Goal: Navigation & Orientation: Find specific page/section

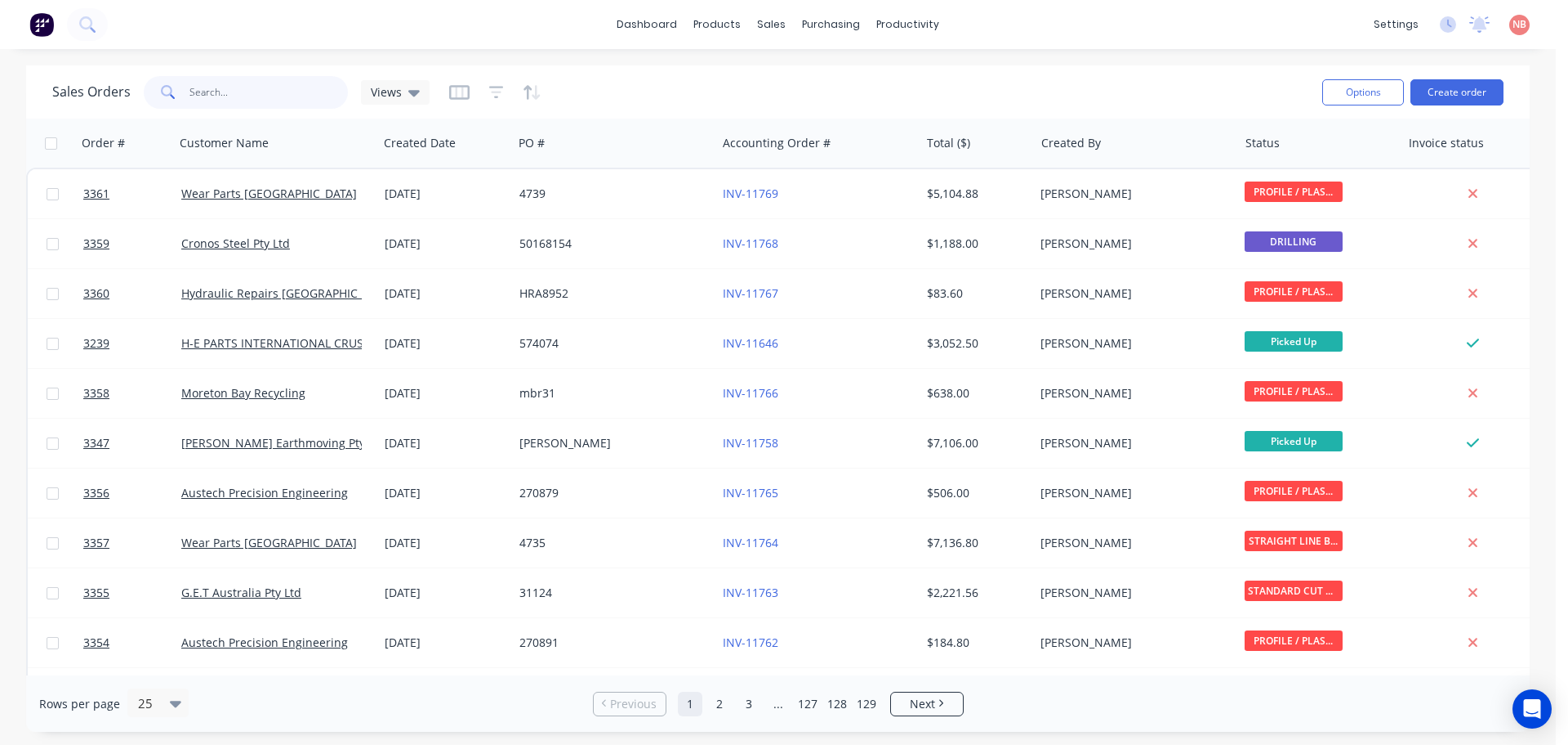
click at [286, 86] on input "text" at bounding box center [269, 93] width 160 height 33
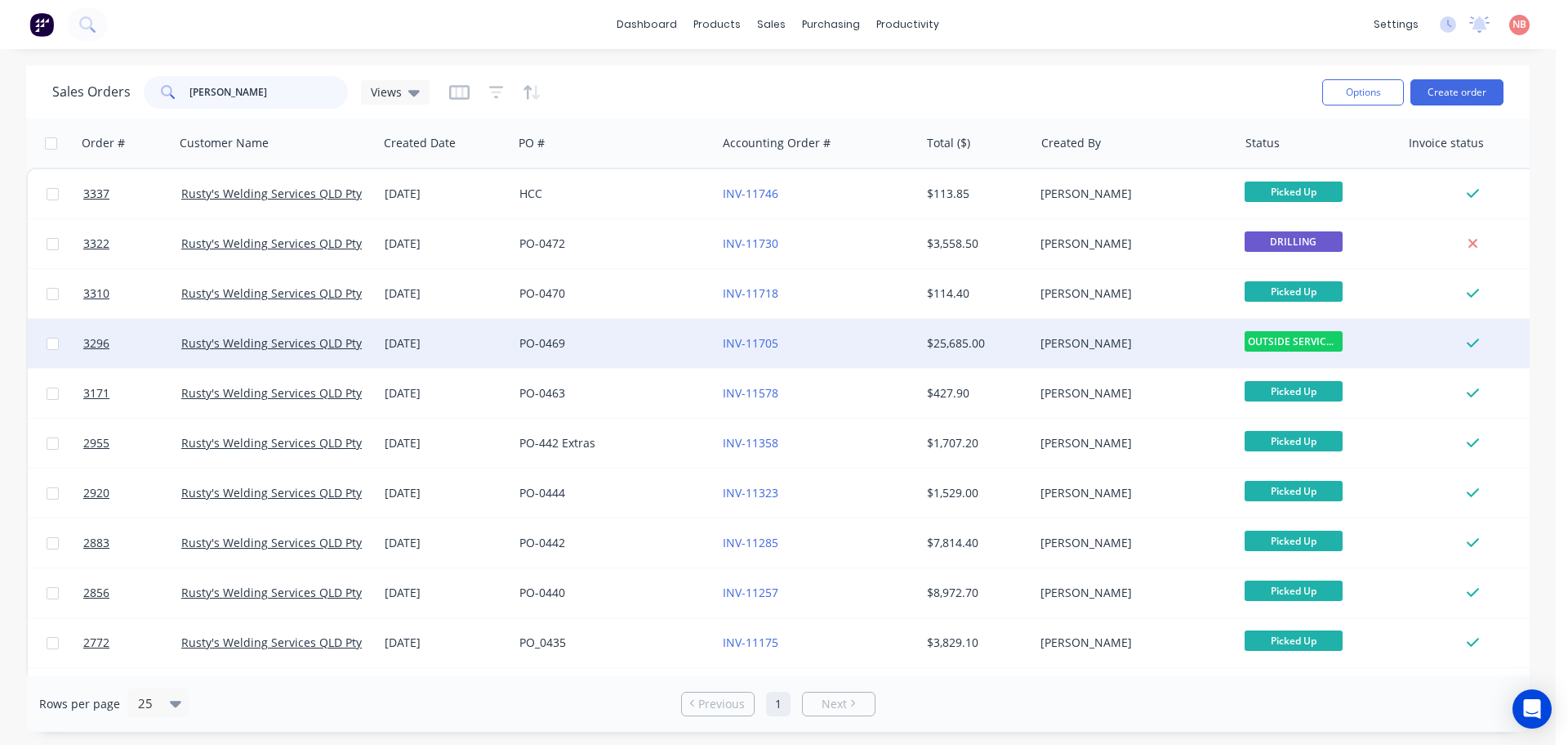
type input "[PERSON_NAME]"
click at [656, 345] on div "PO-0469" at bounding box center [610, 342] width 181 height 16
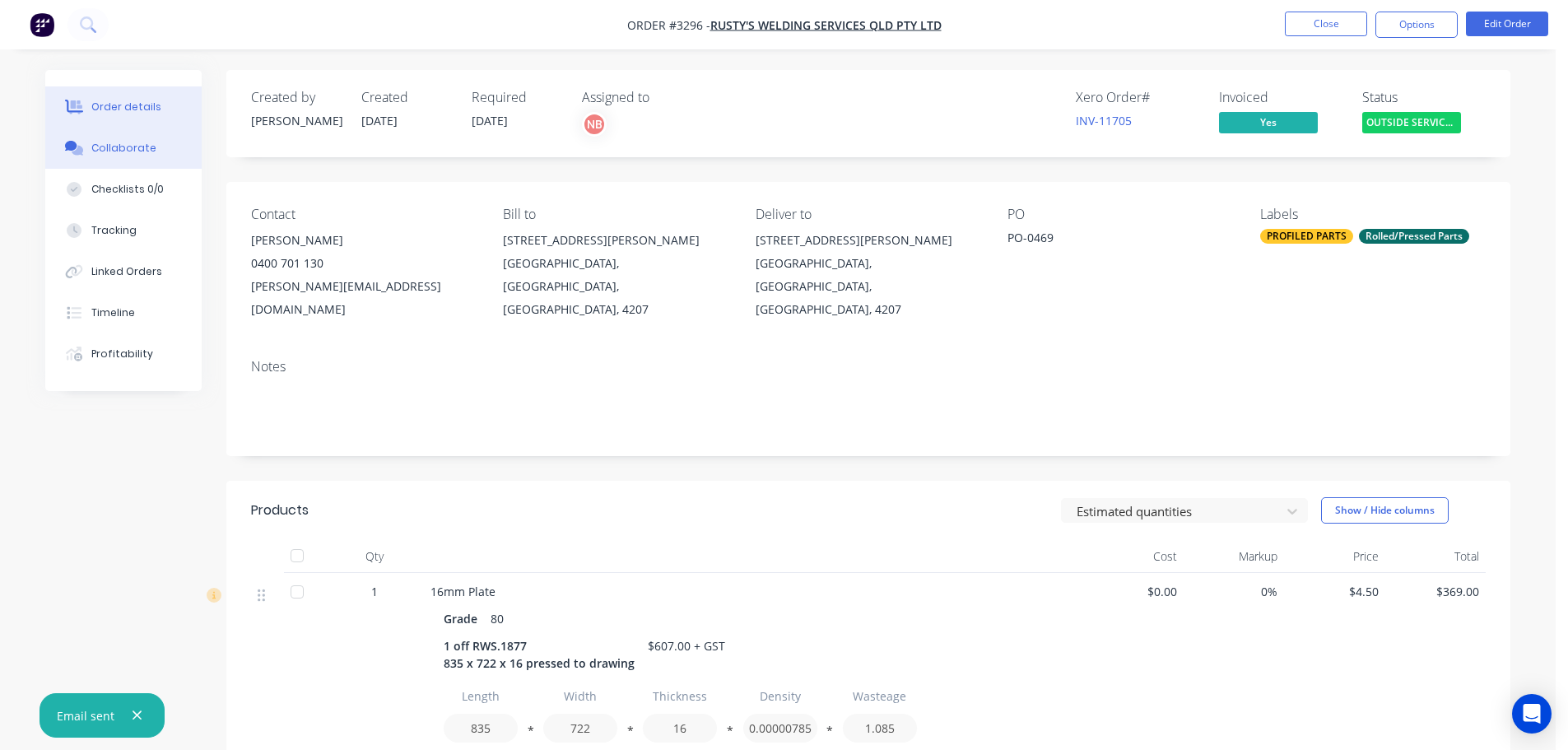
click at [141, 162] on button "Collaborate" at bounding box center [123, 149] width 156 height 41
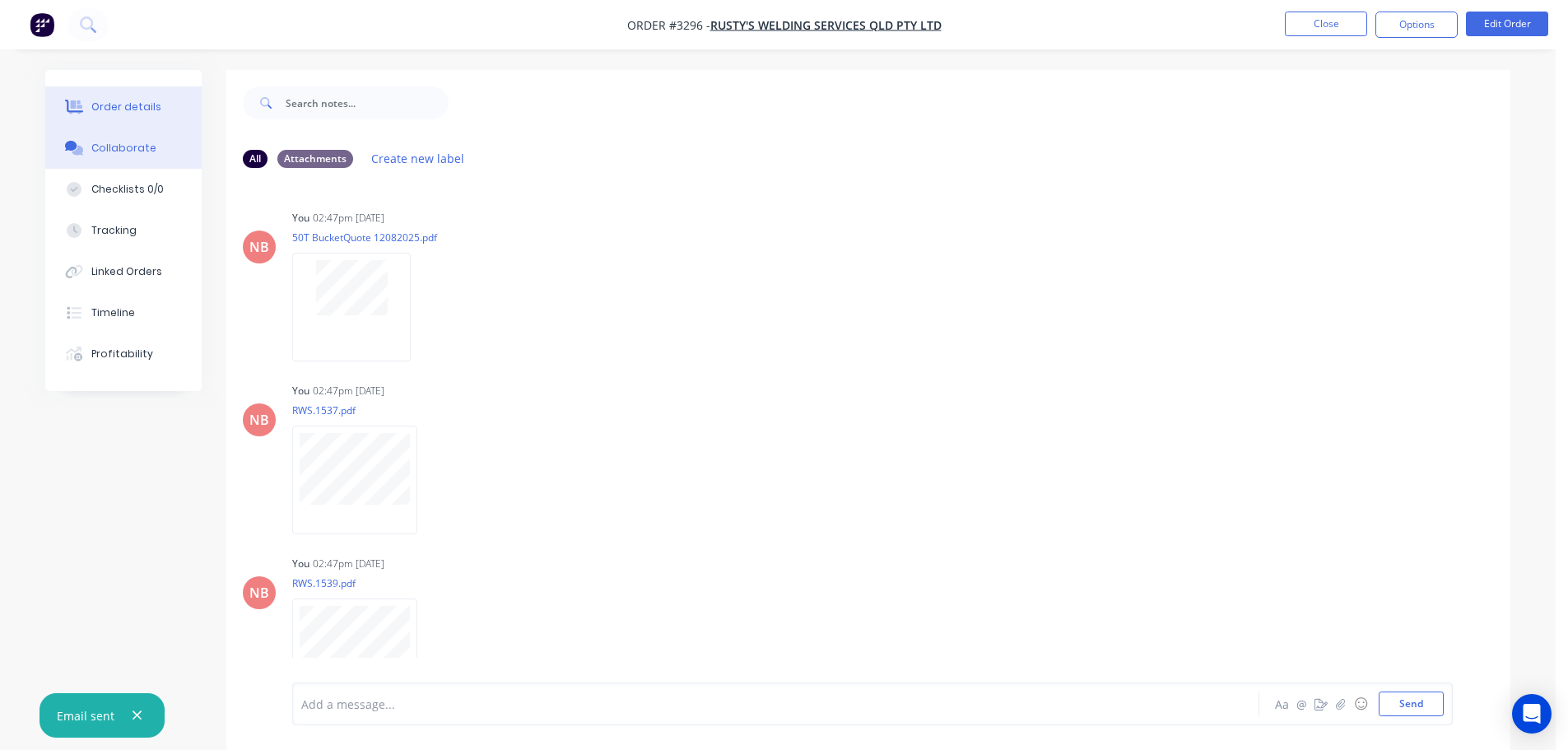
click at [180, 111] on button "Order details" at bounding box center [123, 107] width 156 height 41
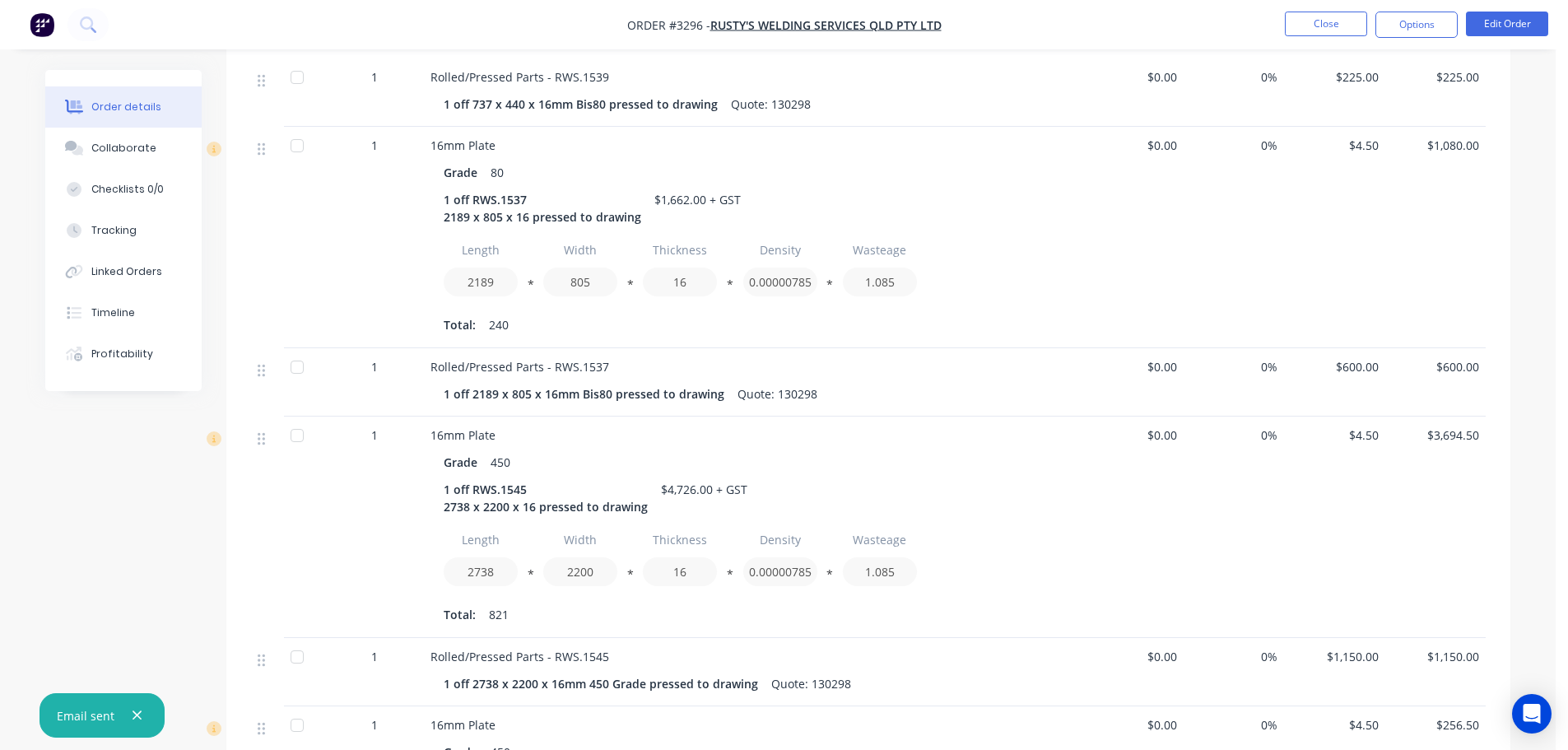
scroll to position [988, 0]
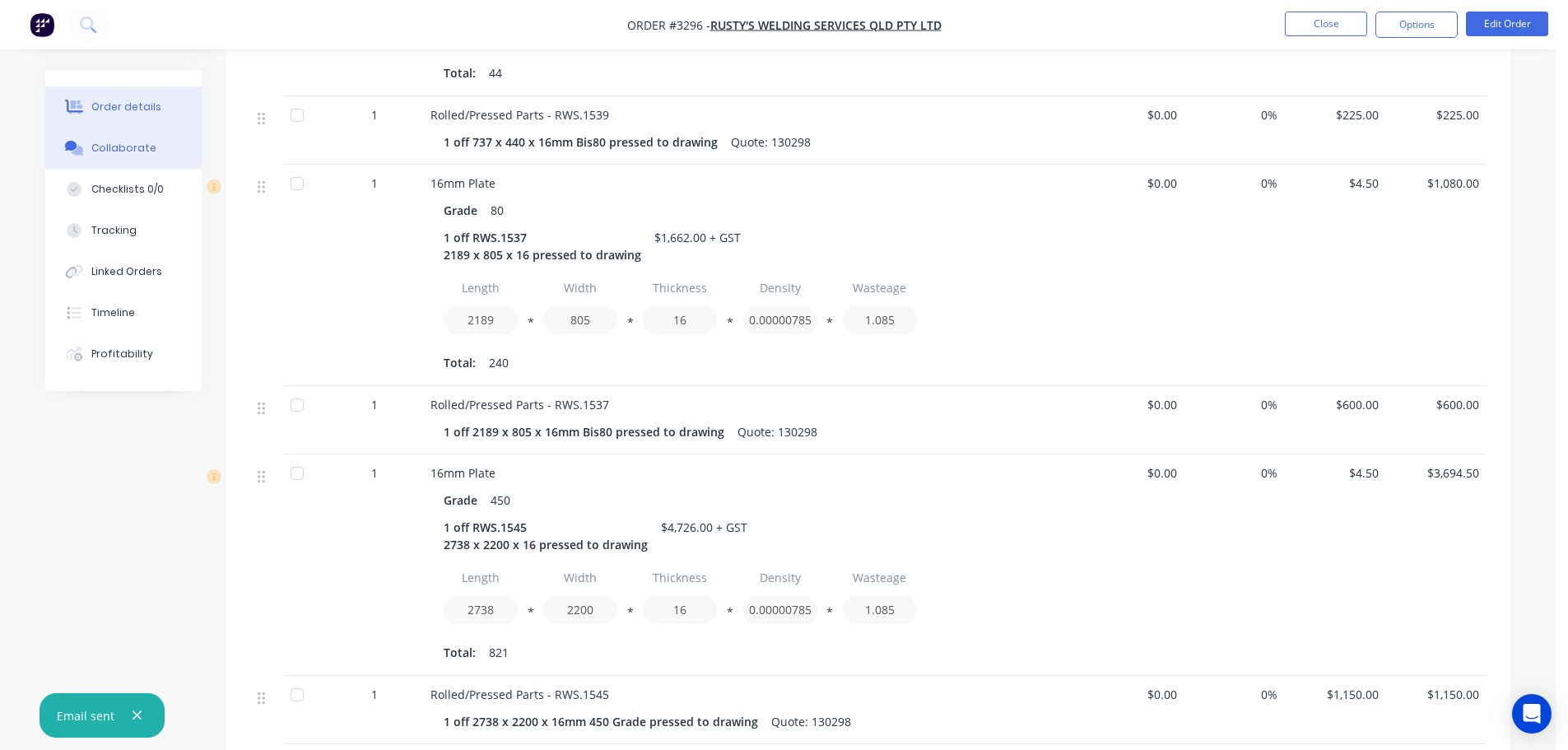
click at [177, 154] on button "Collaborate" at bounding box center [123, 149] width 156 height 41
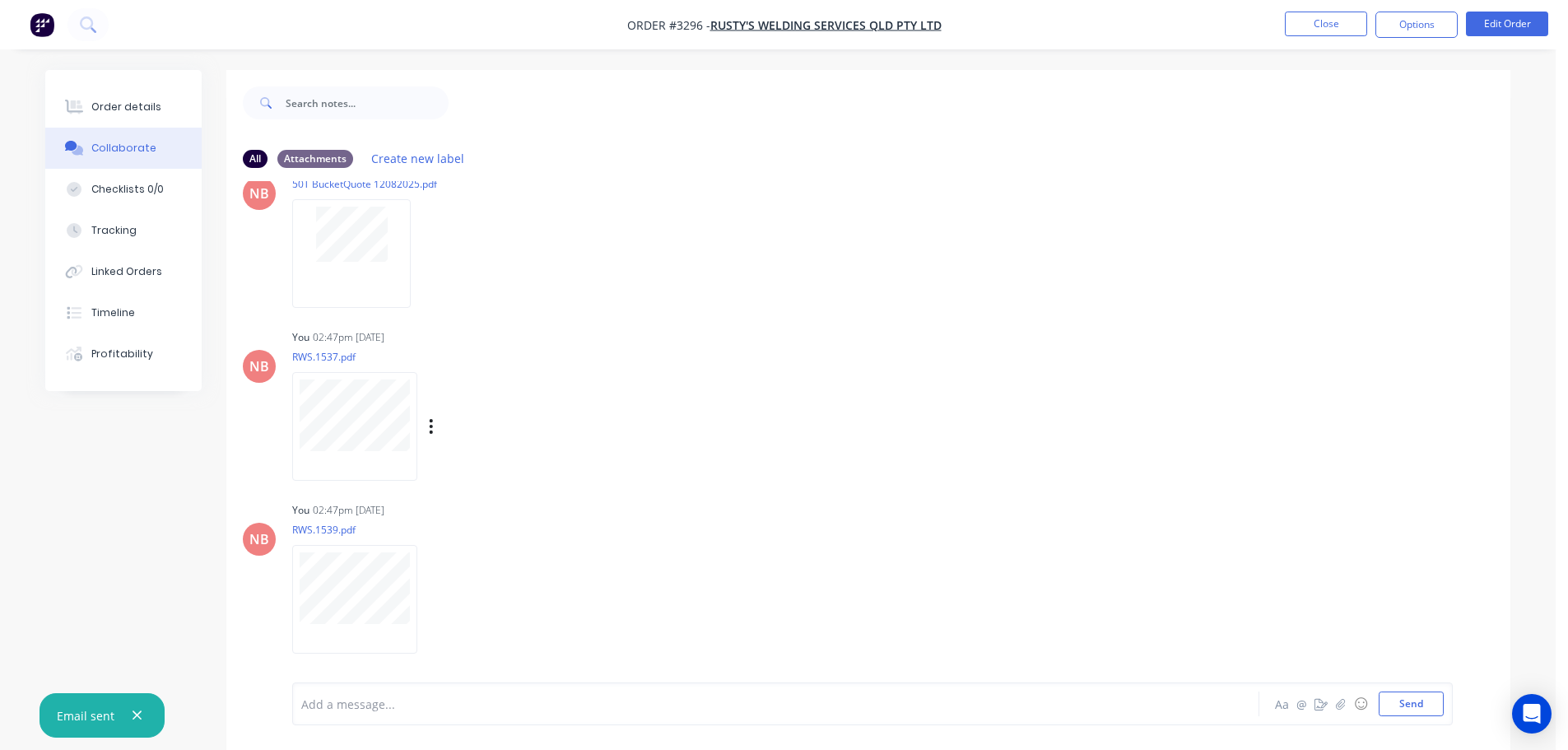
scroll to position [82, 0]
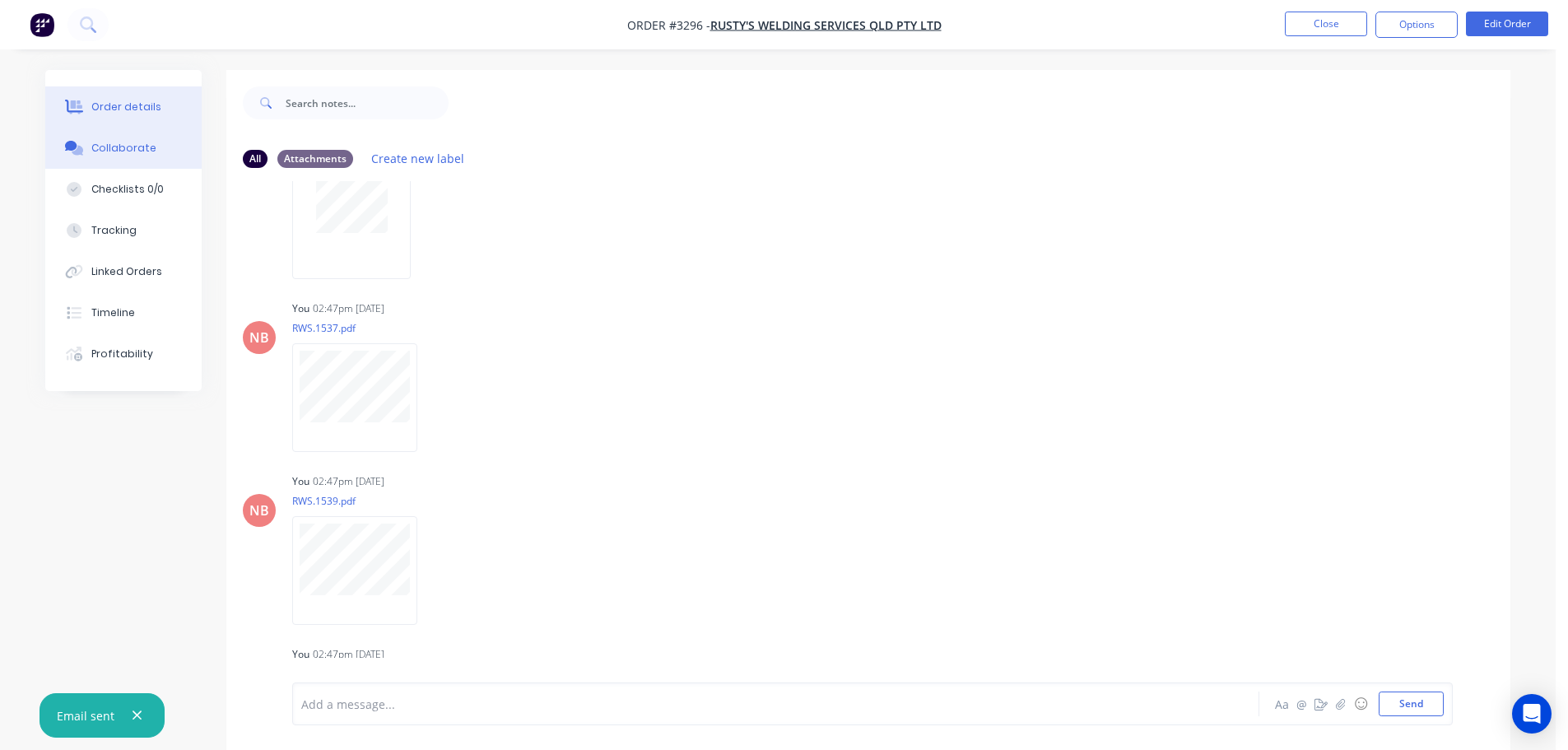
click at [126, 123] on button "Order details" at bounding box center [123, 107] width 156 height 41
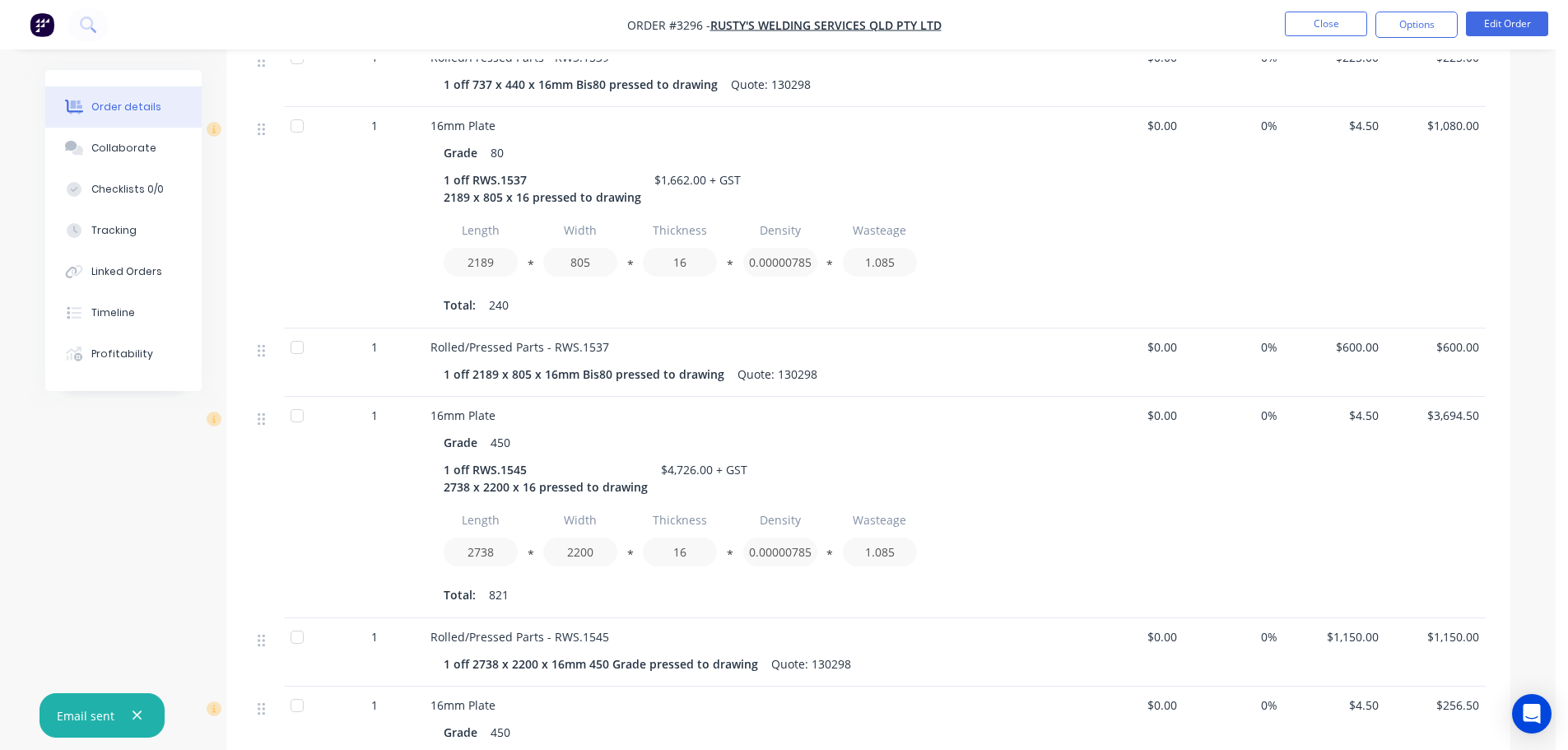
scroll to position [1070, 0]
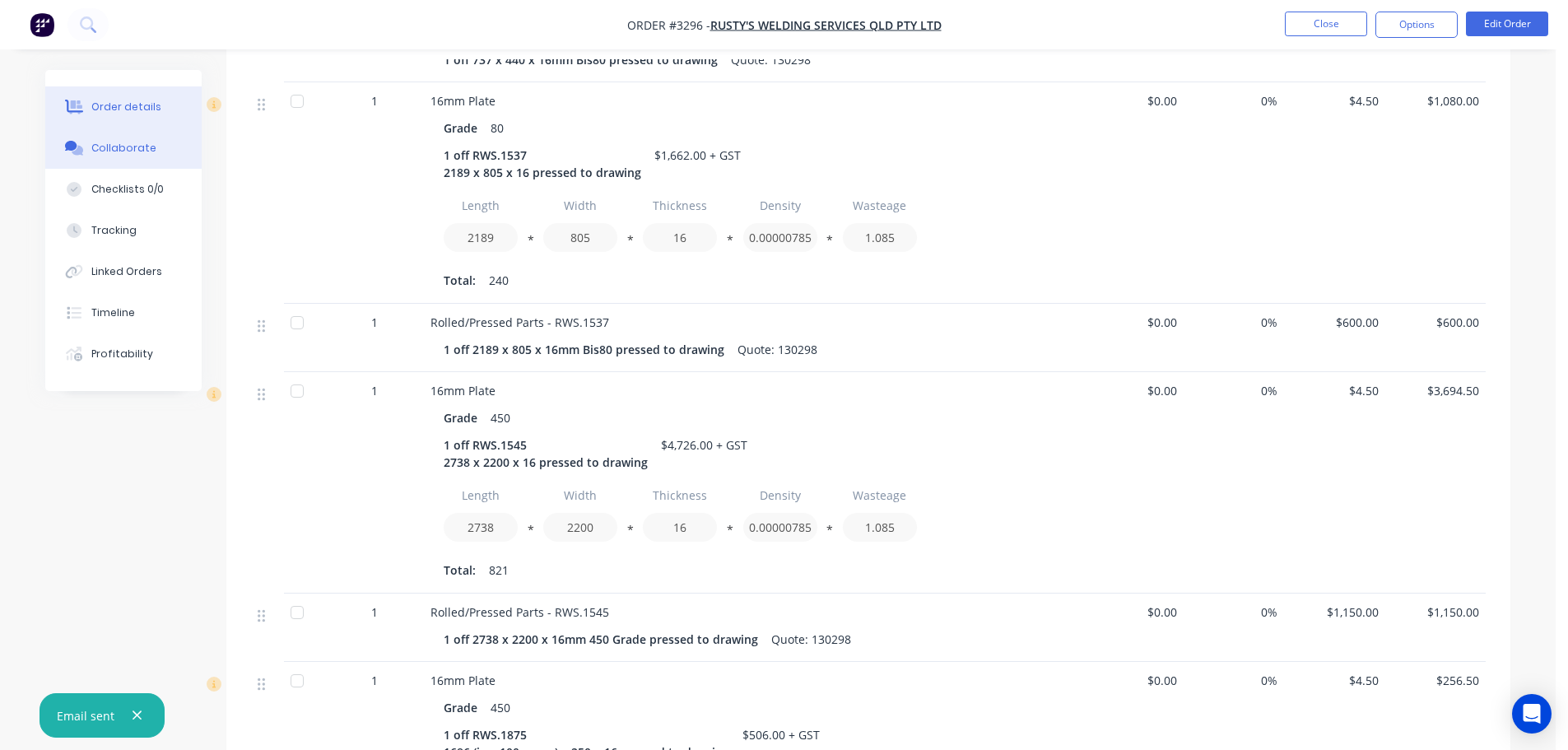
click at [123, 147] on div "Collaborate" at bounding box center [124, 148] width 65 height 15
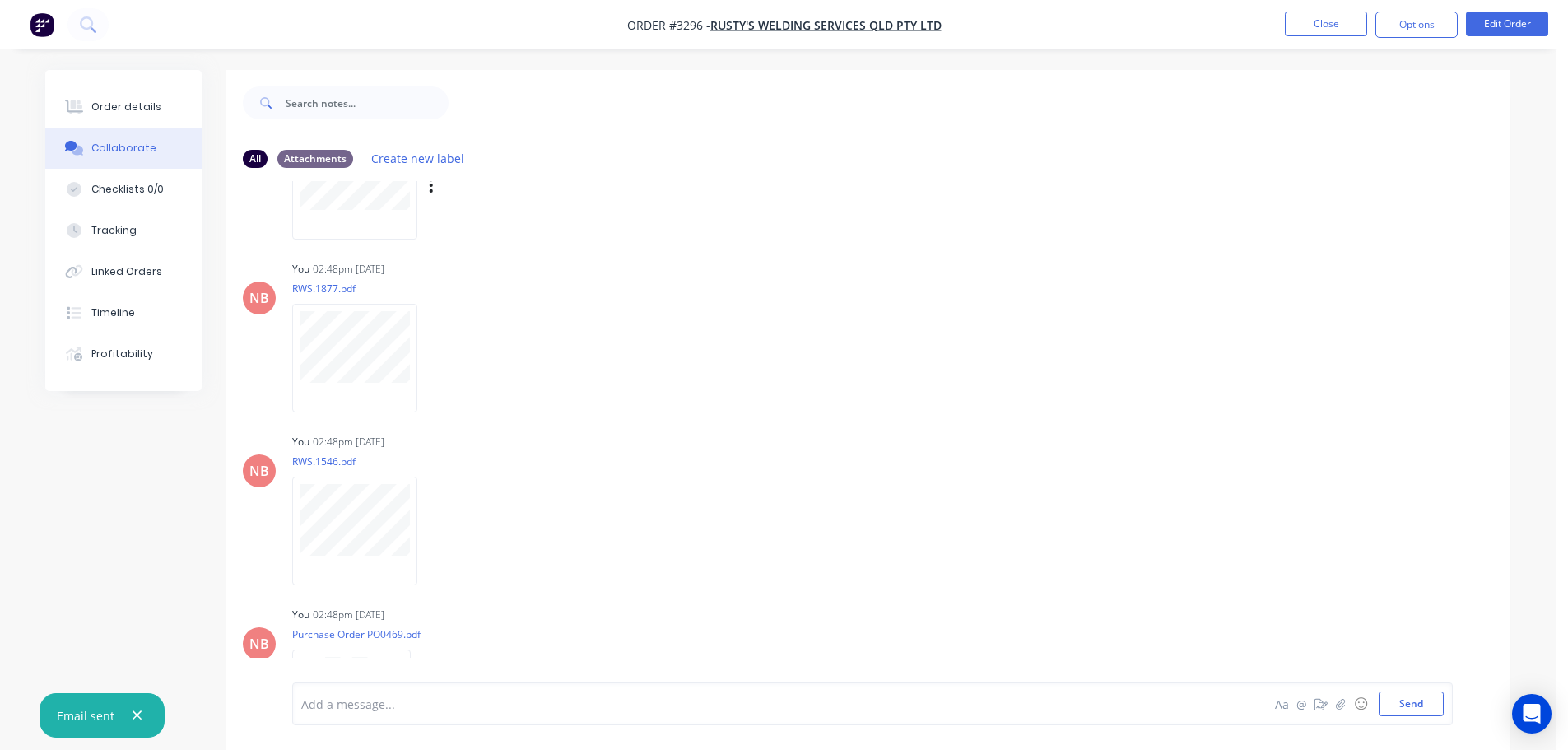
scroll to position [4114, 0]
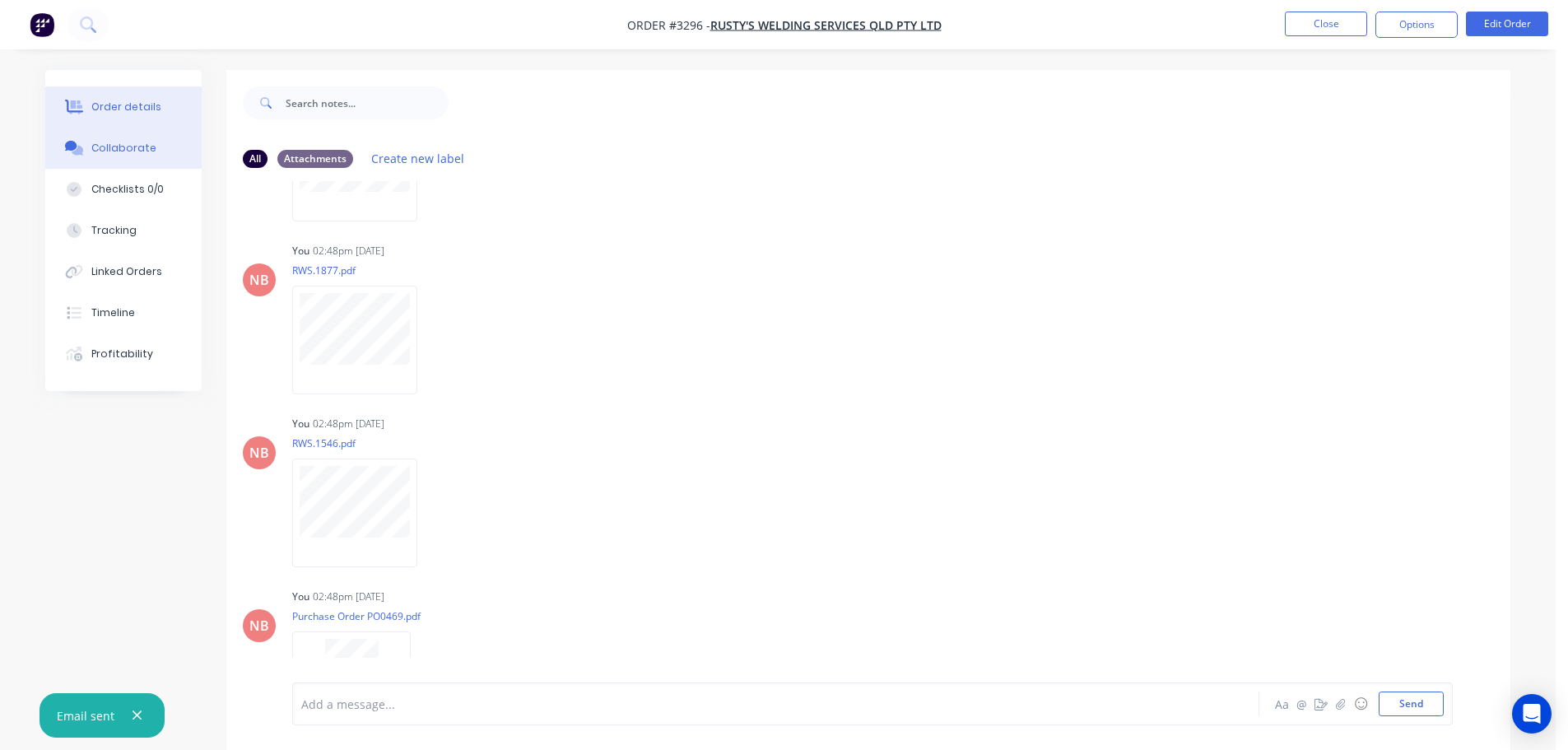
click at [130, 107] on div "Order details" at bounding box center [126, 106] width 70 height 15
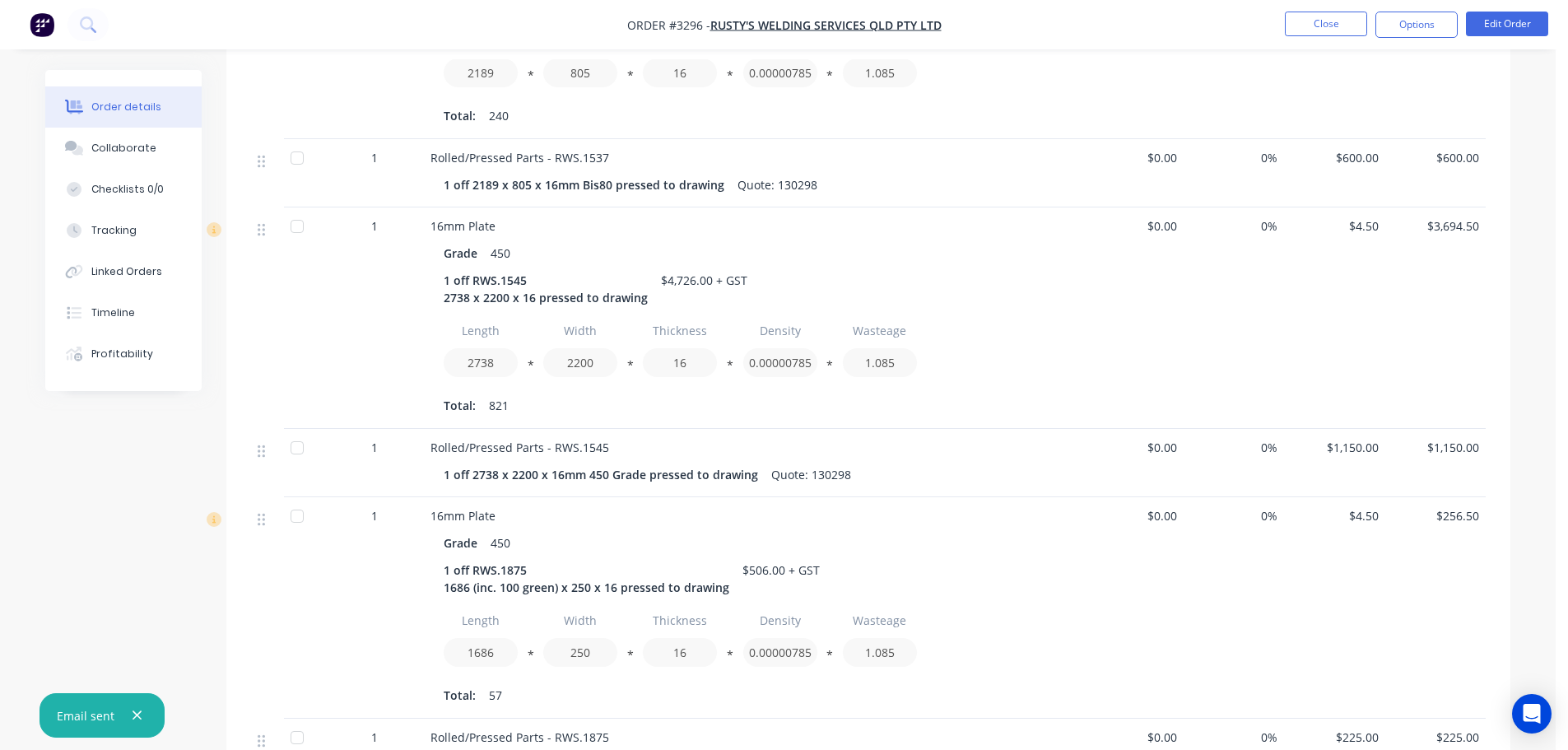
scroll to position [1317, 0]
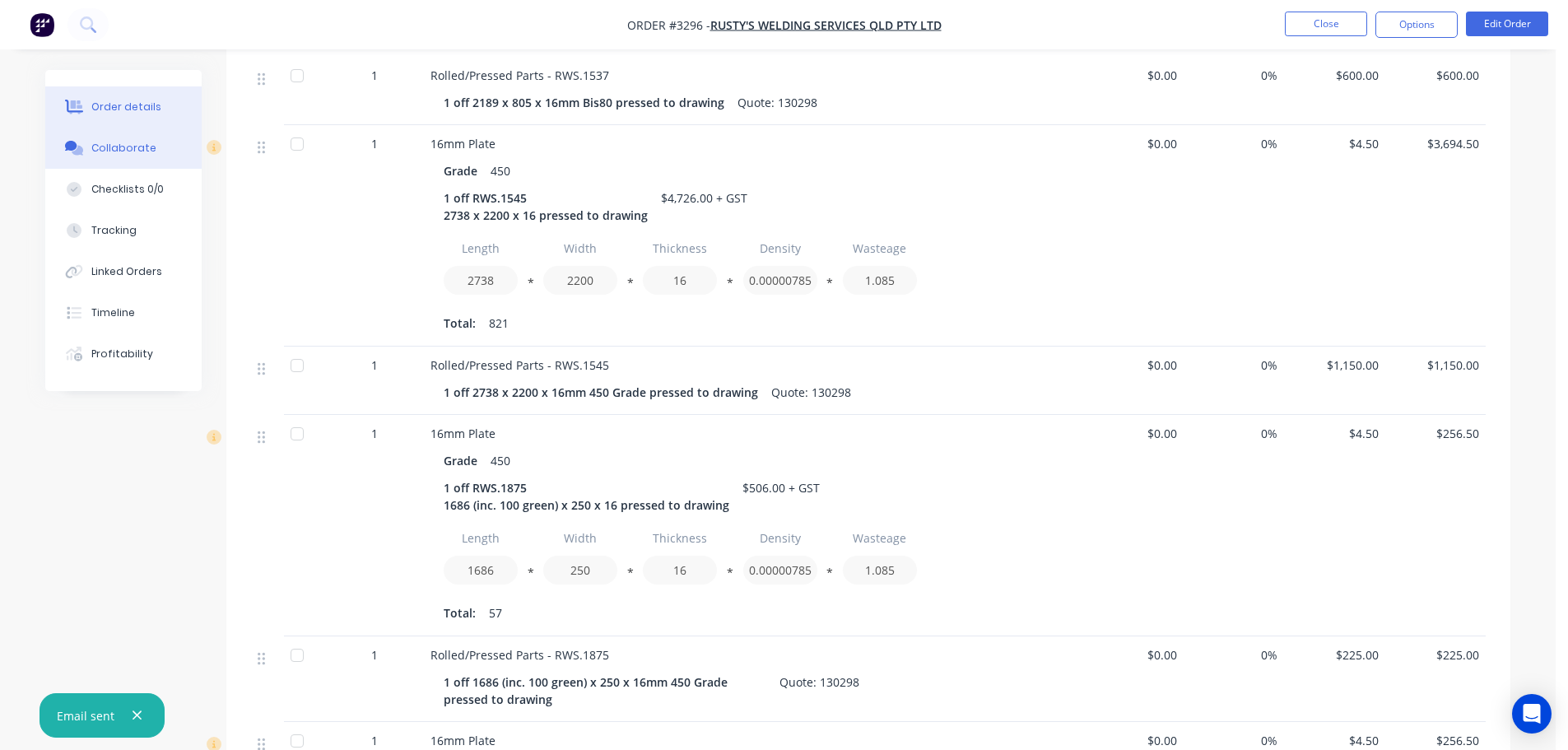
click at [143, 152] on div "Collaborate" at bounding box center [124, 148] width 65 height 15
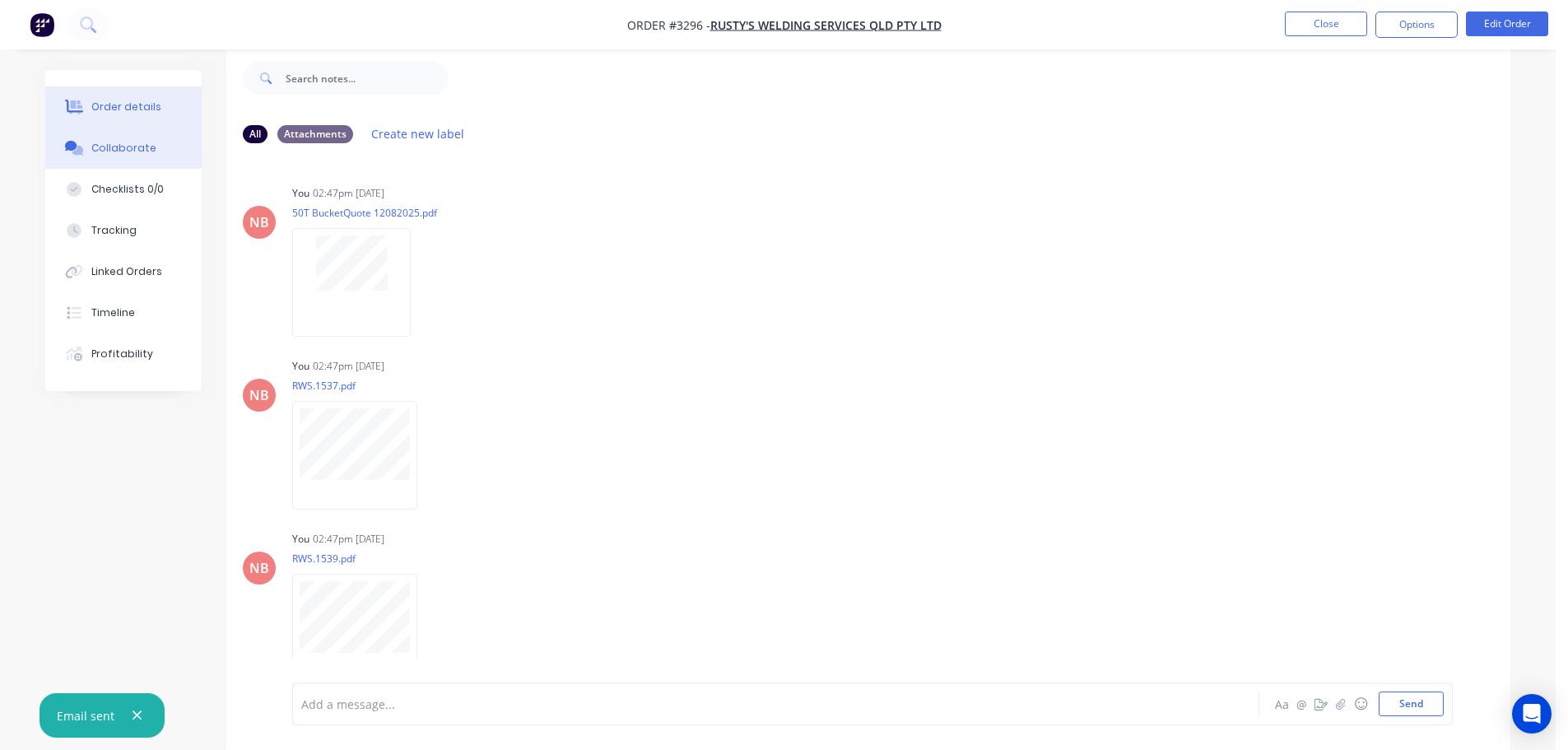
click at [137, 113] on div "Order details" at bounding box center [126, 106] width 70 height 15
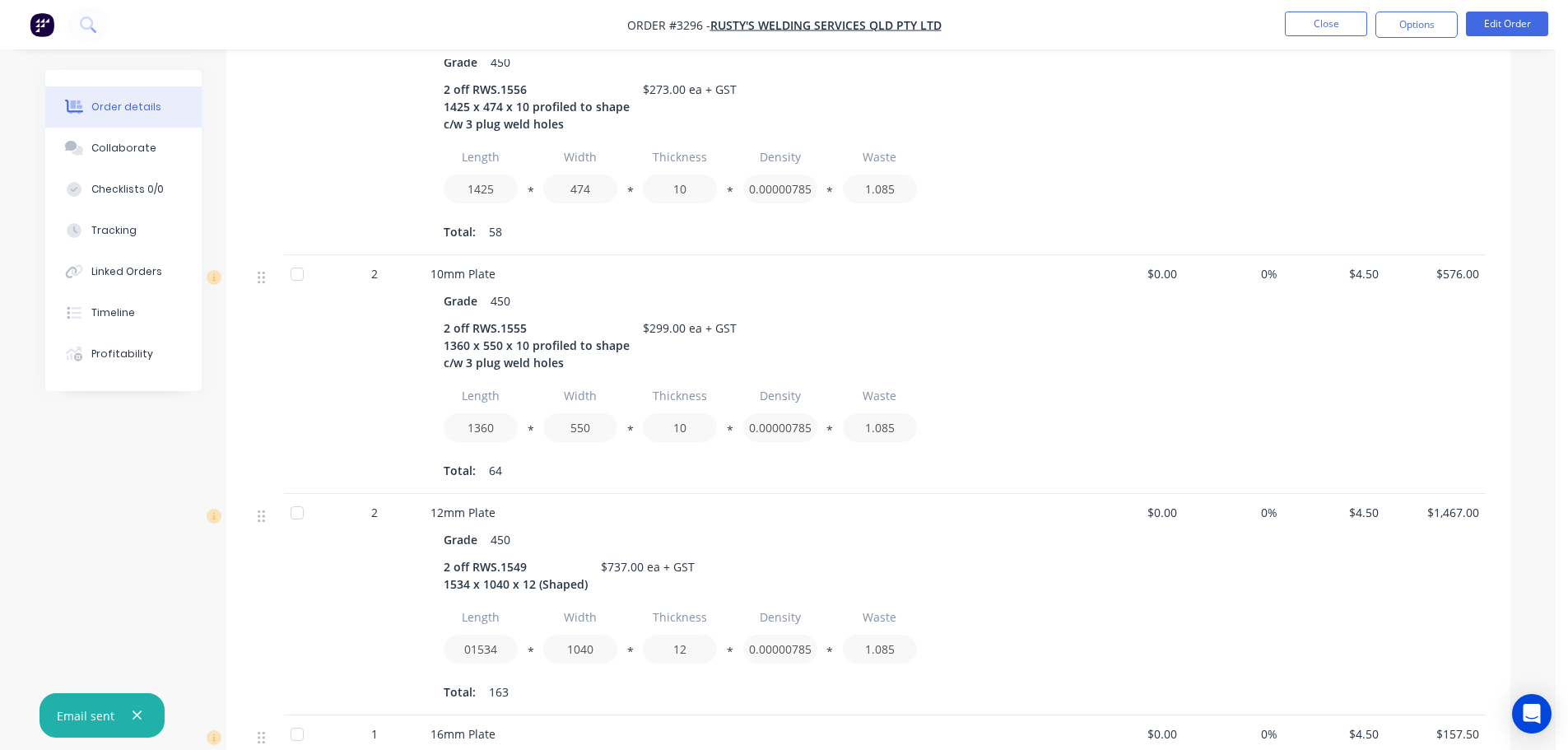
scroll to position [2411, 0]
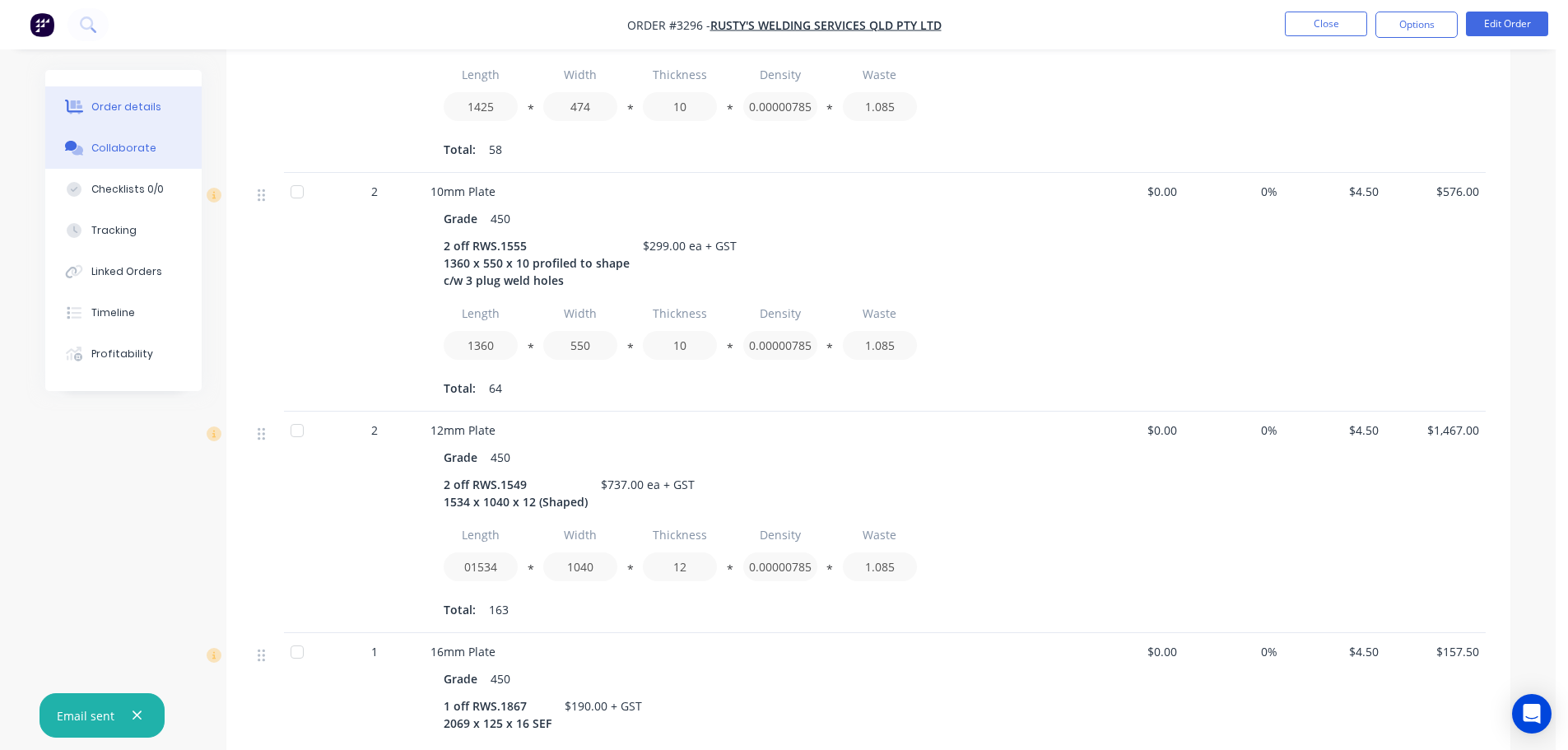
click at [118, 141] on div "Collaborate" at bounding box center [124, 148] width 65 height 15
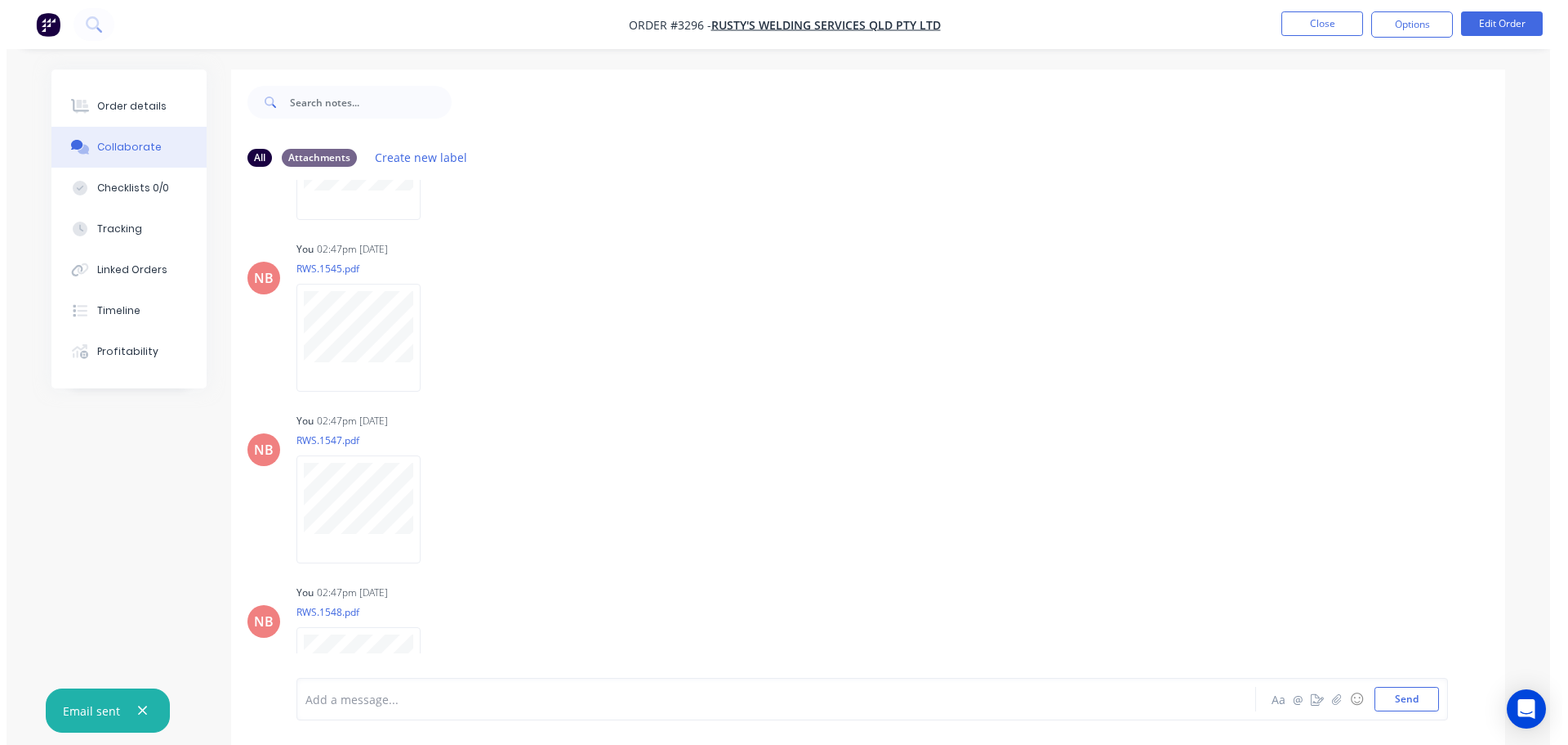
scroll to position [572, 0]
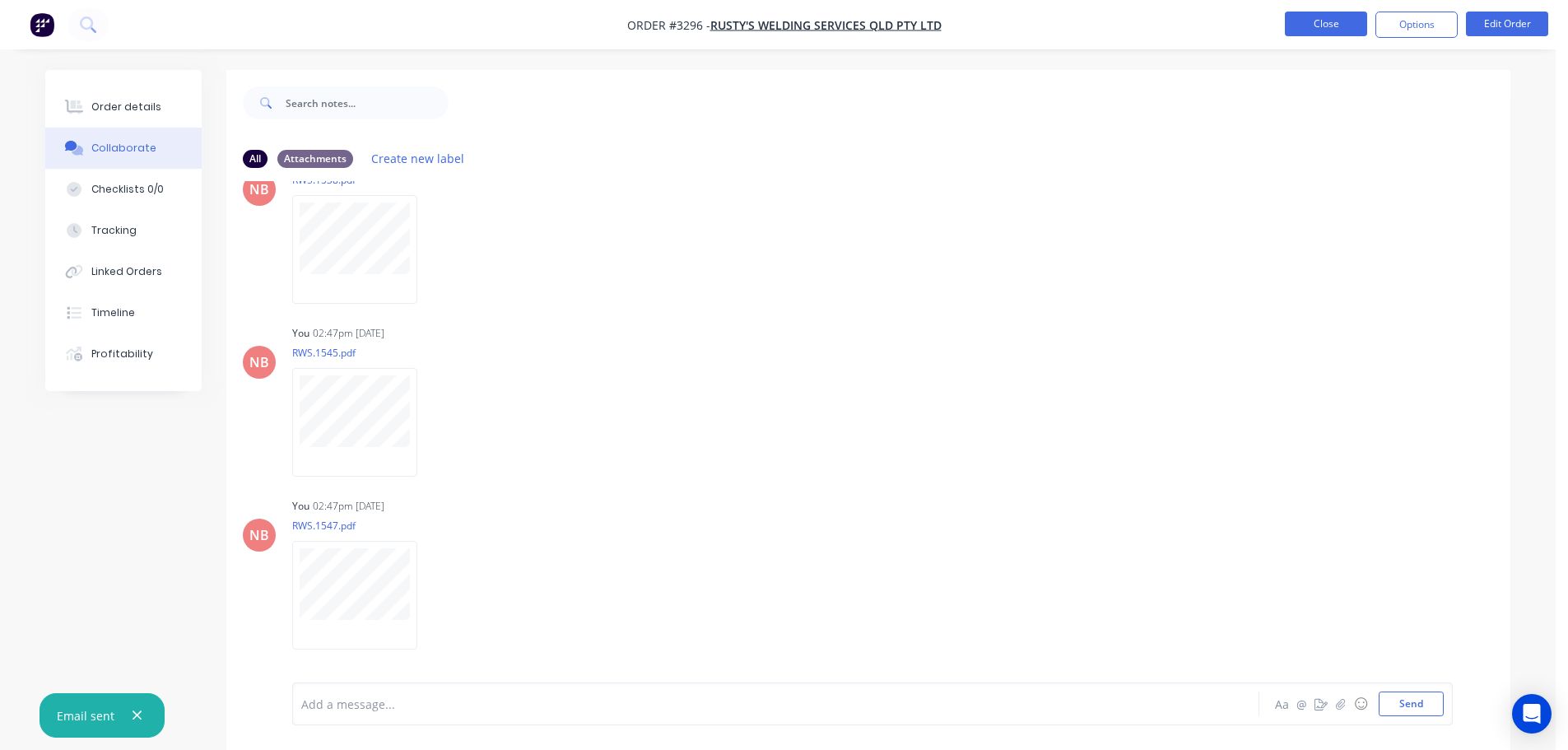
click at [1342, 17] on button "Close" at bounding box center [1326, 23] width 82 height 25
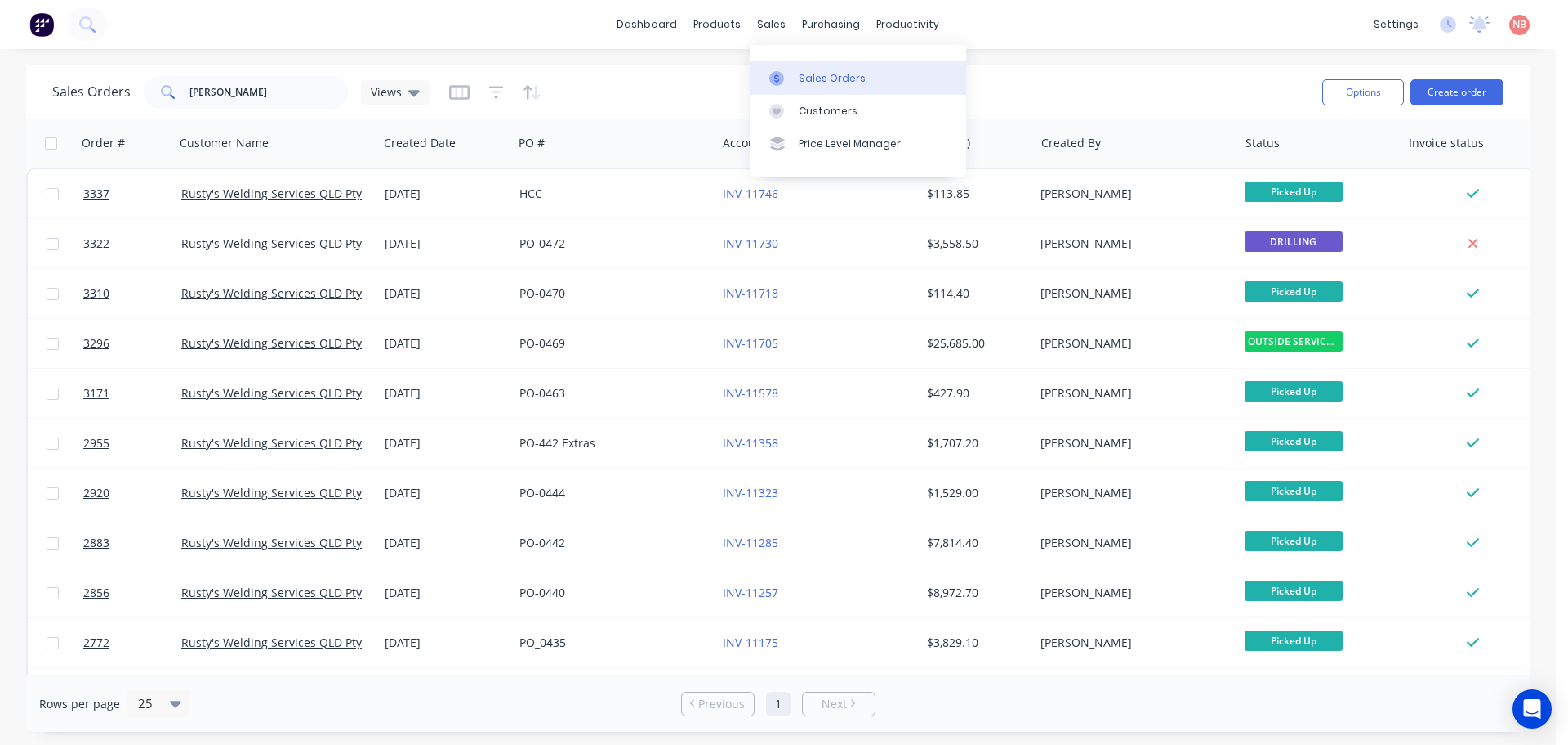
click at [796, 71] on link "Sales Orders" at bounding box center [858, 77] width 216 height 33
